Goal: Information Seeking & Learning: Find contact information

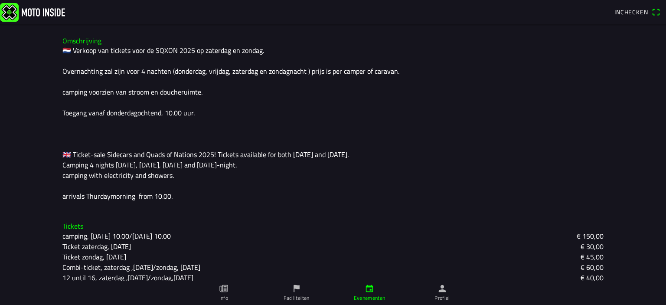
scroll to position [253, 0]
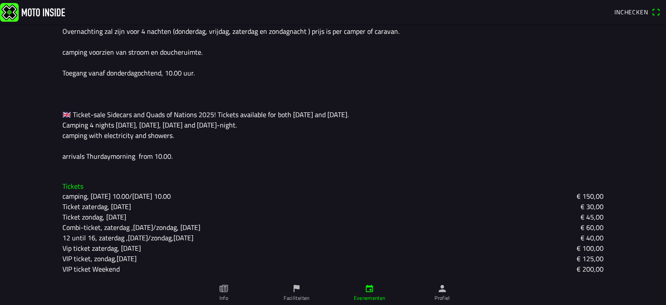
click at [0, 0] on slot "€ 200,00" at bounding box center [0, 0] width 0 height 0
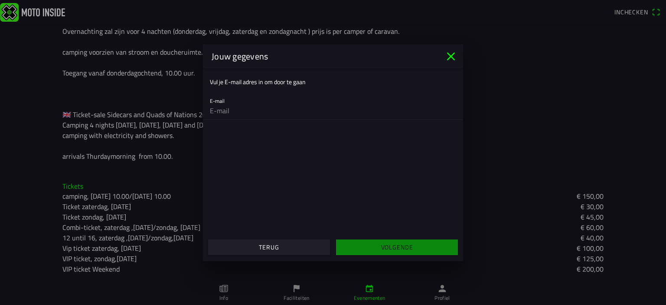
click at [230, 113] on input "email" at bounding box center [333, 110] width 246 height 17
click at [230, 112] on input "email" at bounding box center [333, 110] width 246 height 17
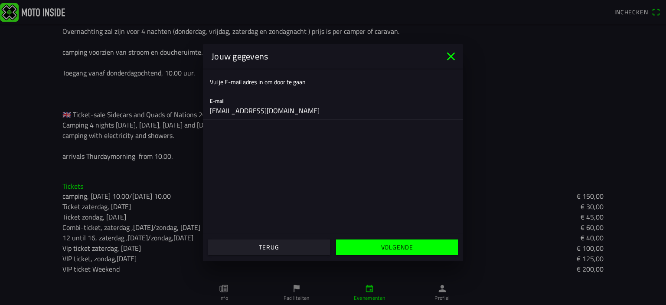
type input "[EMAIL_ADDRESS][DOMAIN_NAME]"
click at [0, 0] on slot "Volgende" at bounding box center [0, 0] width 0 height 0
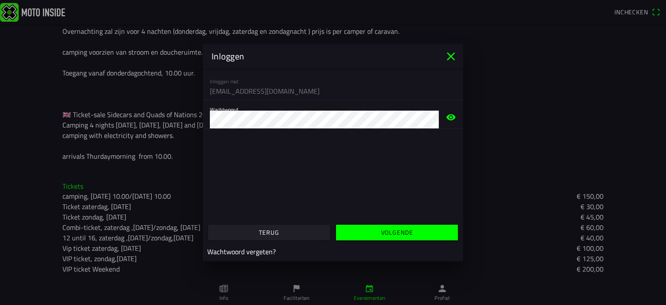
click at [0, 0] on slot "Volgende" at bounding box center [0, 0] width 0 height 0
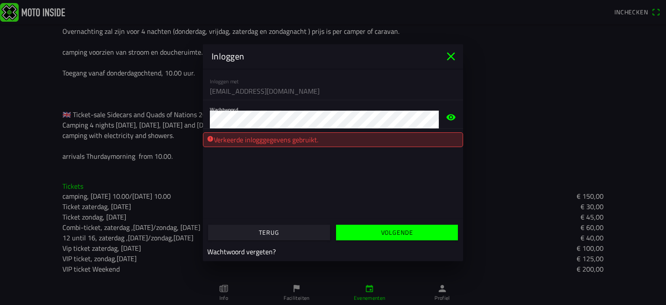
click at [0, 0] on slot "Volgende" at bounding box center [0, 0] width 0 height 0
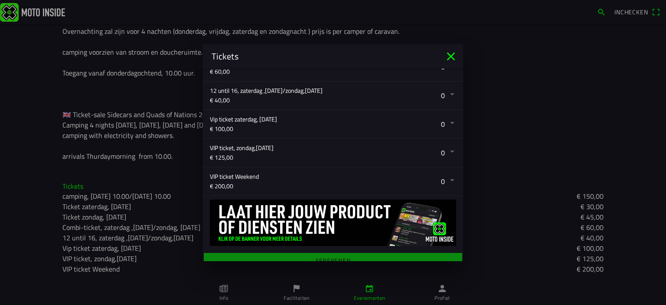
scroll to position [275, 0]
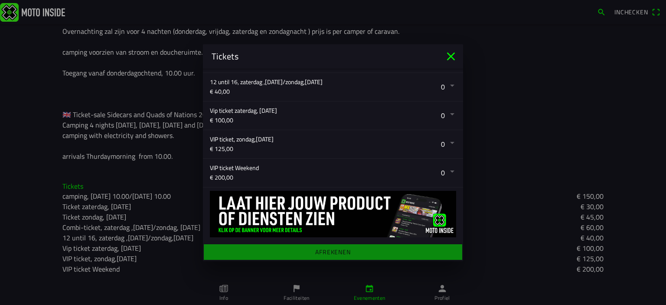
click at [264, 169] on button "button" at bounding box center [336, 173] width 253 height 28
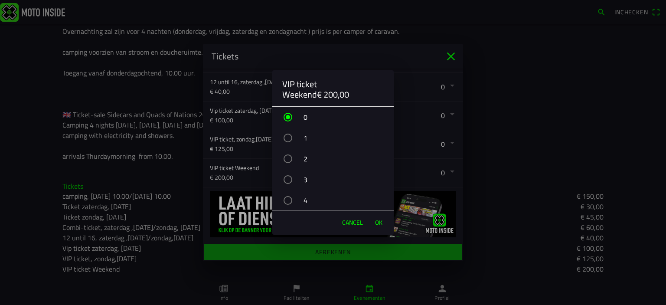
click at [285, 139] on div "button" at bounding box center [288, 138] width 9 height 9
click at [382, 223] on span "OK" at bounding box center [378, 222] width 7 height 9
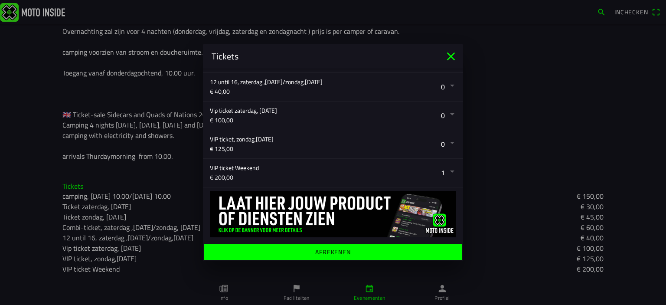
click at [346, 208] on img at bounding box center [333, 214] width 246 height 46
click at [450, 50] on icon "close" at bounding box center [451, 56] width 14 height 14
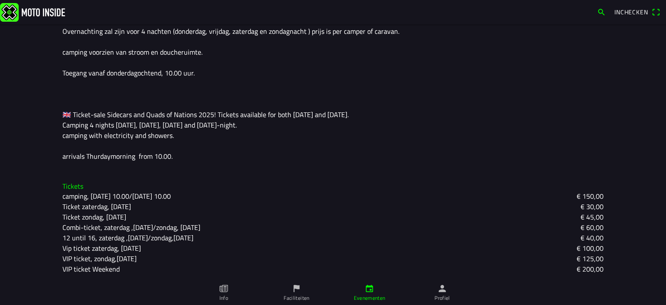
scroll to position [0, 0]
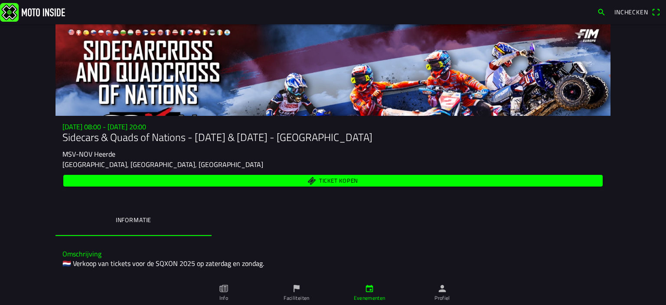
click at [48, 6] on img at bounding box center [32, 12] width 65 height 19
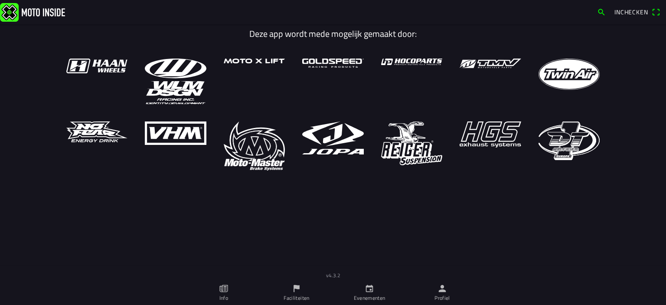
drag, startPoint x: 224, startPoint y: 289, endPoint x: 225, endPoint y: 282, distance: 7.5
click at [224, 288] on icon "paper" at bounding box center [224, 288] width 3 height 5
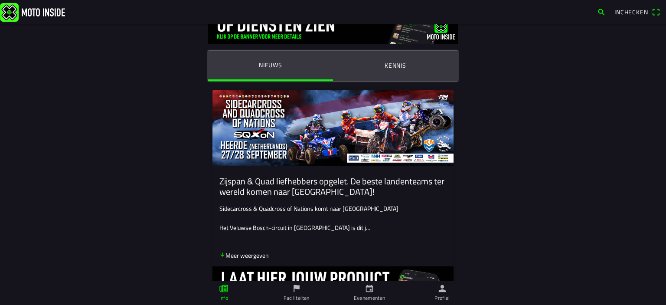
scroll to position [64, 0]
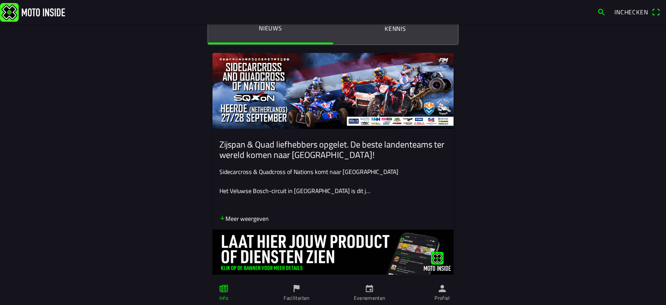
click at [259, 216] on p "Meer weergeven" at bounding box center [243, 218] width 49 height 9
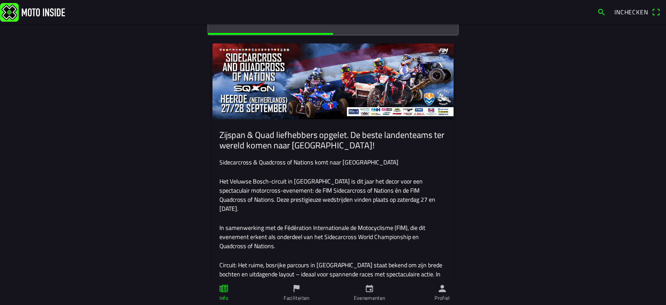
scroll to position [0, 0]
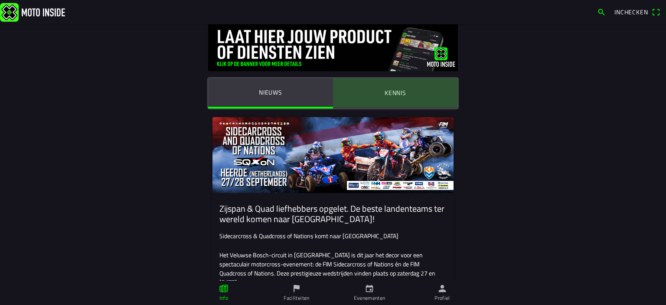
click at [401, 95] on ion-label "Kennis" at bounding box center [396, 93] width 22 height 10
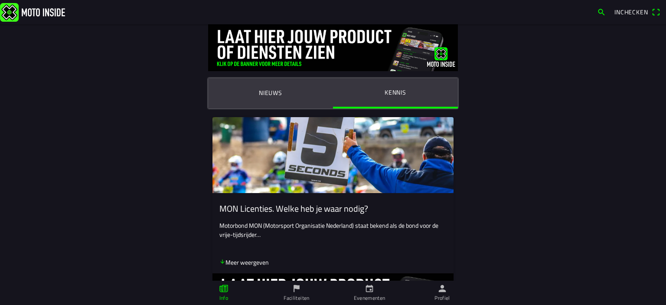
click at [363, 294] on link "Evenementen" at bounding box center [369, 293] width 73 height 24
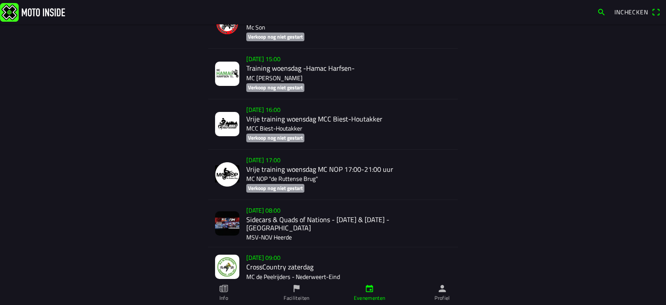
scroll to position [1915, 0]
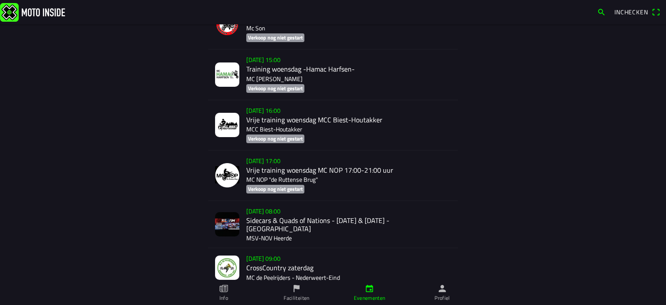
click at [352, 223] on div "[DATE] 08:00 Sidecars & Quads of Nations - [DATE] & [DATE] - Heerde MSV-NOV Hee…" at bounding box center [348, 224] width 205 height 47
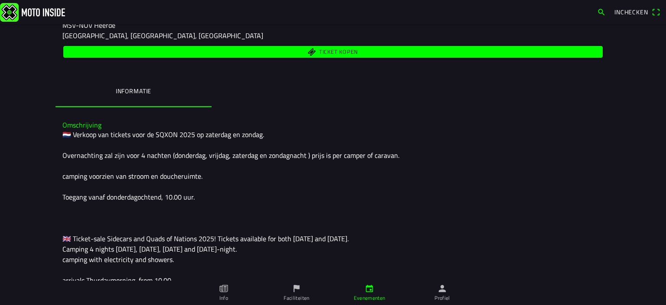
scroll to position [253, 0]
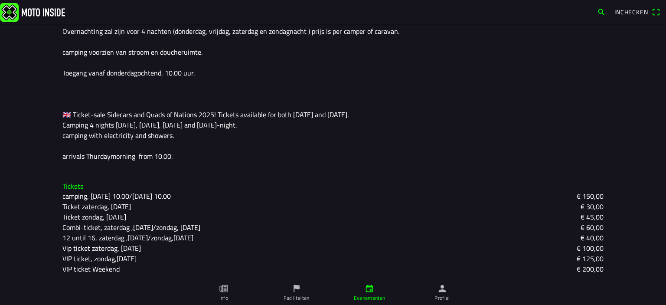
click at [441, 289] on icon "person" at bounding box center [443, 289] width 10 height 10
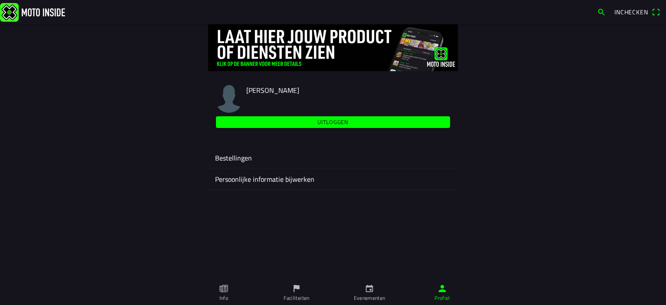
click at [596, 14] on button "button" at bounding box center [602, 12] width 16 height 14
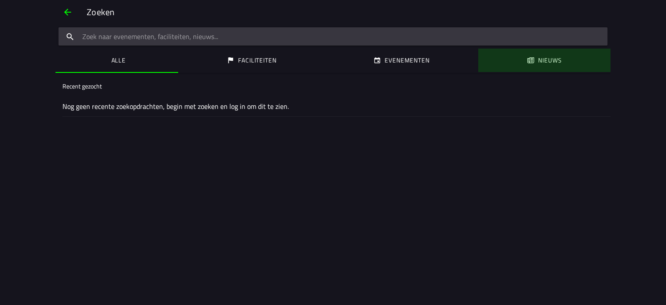
click at [537, 56] on button "Nieuws" at bounding box center [544, 60] width 132 height 23
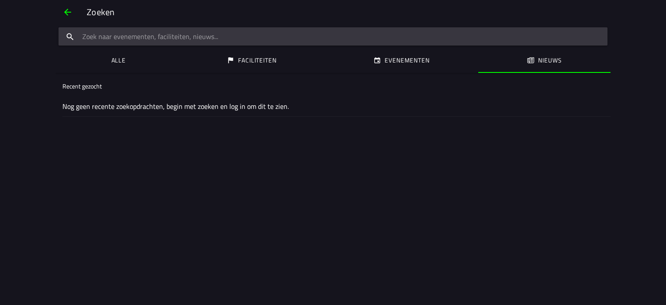
click at [96, 67] on button "Alle" at bounding box center [117, 60] width 123 height 23
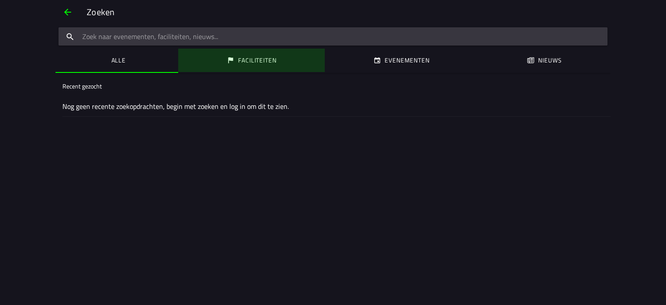
click at [235, 57] on button "Faciliteiten" at bounding box center [251, 60] width 147 height 23
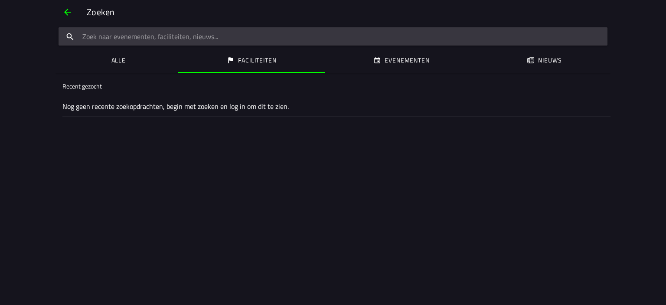
click at [101, 33] on input "search text" at bounding box center [333, 36] width 549 height 18
type input "contact"
click at [72, 11] on span "button" at bounding box center [67, 12] width 10 height 21
